Goal: Entertainment & Leisure: Consume media (video, audio)

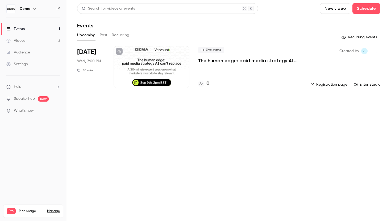
click at [42, 40] on link "Videos 3" at bounding box center [33, 41] width 66 height 12
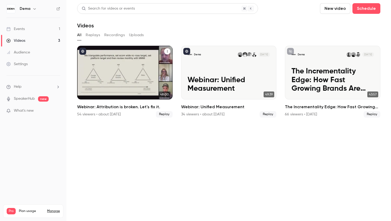
click at [132, 109] on h2 "Webinar: Attribution is broken. Let's fix it." at bounding box center [124, 107] width 95 height 6
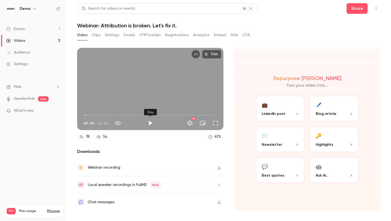
click at [150, 124] on button "Play" at bounding box center [150, 123] width 11 height 11
click at [164, 116] on span "00:02" at bounding box center [149, 115] width 133 height 9
drag, startPoint x: 164, startPoint y: 116, endPoint x: 147, endPoint y: 116, distance: 17.0
click at [149, 116] on span "24:00" at bounding box center [150, 115] width 2 height 2
click at [150, 125] on button "Pause" at bounding box center [150, 123] width 11 height 11
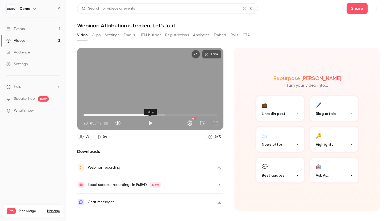
click at [150, 125] on button "Play" at bounding box center [150, 123] width 11 height 11
click at [150, 125] on button "Pause" at bounding box center [150, 123] width 11 height 11
click at [150, 125] on button "Play" at bounding box center [150, 123] width 11 height 11
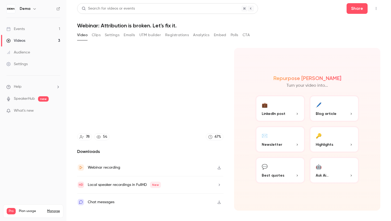
click at [150, 125] on video at bounding box center [150, 89] width 146 height 82
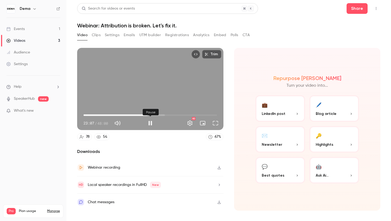
click at [150, 125] on button "Pause" at bounding box center [150, 123] width 11 height 11
click at [150, 125] on button "Play" at bounding box center [150, 123] width 11 height 11
click at [150, 125] on button "Pause" at bounding box center [150, 123] width 11 height 11
click at [150, 125] on button "Play" at bounding box center [150, 123] width 11 height 11
click at [150, 125] on button "Pause" at bounding box center [150, 123] width 11 height 11
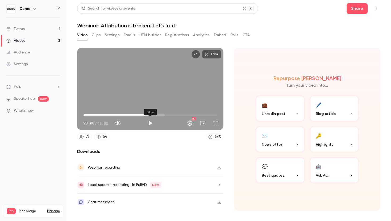
click at [150, 125] on button "Play" at bounding box center [150, 123] width 11 height 11
click at [149, 121] on button "Pause" at bounding box center [150, 123] width 11 height 11
click at [149, 121] on button "Play" at bounding box center [150, 123] width 11 height 11
click at [150, 122] on button "Pause" at bounding box center [150, 123] width 11 height 11
click at [150, 122] on button "Play" at bounding box center [150, 123] width 11 height 11
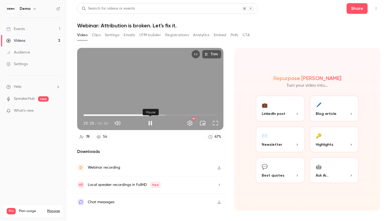
click at [150, 122] on button "Pause" at bounding box center [150, 123] width 11 height 11
click at [150, 122] on button "Play" at bounding box center [150, 123] width 11 height 11
click at [150, 122] on button "Pause" at bounding box center [150, 123] width 11 height 11
click at [150, 122] on button "Play" at bounding box center [150, 123] width 11 height 11
click at [150, 122] on button "Pause" at bounding box center [150, 123] width 11 height 11
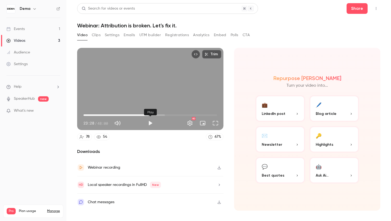
click at [150, 122] on button "Play" at bounding box center [150, 123] width 11 height 11
click at [150, 122] on button "Pause" at bounding box center [150, 123] width 11 height 11
click at [150, 122] on button "Play" at bounding box center [150, 123] width 11 height 11
click at [150, 122] on button "Pause" at bounding box center [150, 123] width 11 height 11
click at [150, 122] on button "Play" at bounding box center [150, 123] width 11 height 11
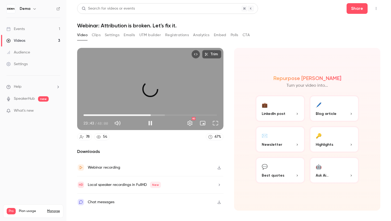
click at [151, 115] on span "24:11" at bounding box center [151, 115] width 2 height 2
click at [151, 115] on span "24:12" at bounding box center [151, 115] width 2 height 2
click at [150, 114] on span "24:00" at bounding box center [150, 115] width 2 height 2
click at [148, 114] on span "23:08" at bounding box center [148, 115] width 2 height 2
click at [152, 126] on button "Pause" at bounding box center [150, 123] width 11 height 11
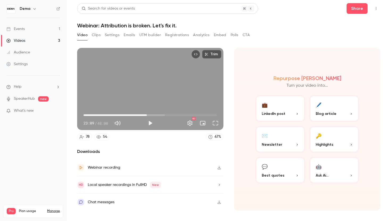
click at [147, 116] on span "22:45" at bounding box center [147, 115] width 2 height 2
click at [146, 116] on span "22:45" at bounding box center [147, 115] width 2 height 2
click at [150, 125] on button "Play" at bounding box center [150, 123] width 11 height 11
click at [150, 125] on div "Trim 22:24 22:24 / 48:00 HD" at bounding box center [150, 89] width 146 height 82
click at [150, 122] on button "Pause" at bounding box center [150, 123] width 11 height 11
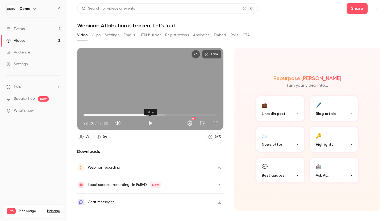
click at [150, 122] on button "Play" at bounding box center [150, 123] width 11 height 11
click at [150, 122] on button "Pause" at bounding box center [150, 123] width 11 height 11
type input "******"
click at [213, 120] on button "Full screen" at bounding box center [215, 123] width 11 height 11
